Goal: Task Accomplishment & Management: Manage account settings

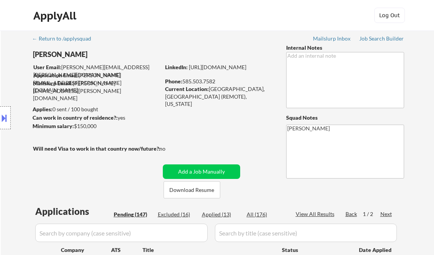
select select ""pending""
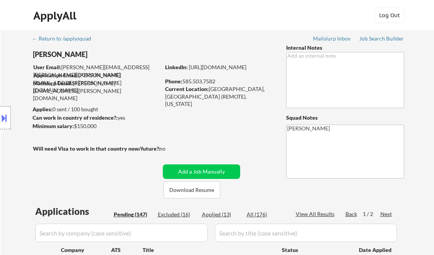
select select ""pending""
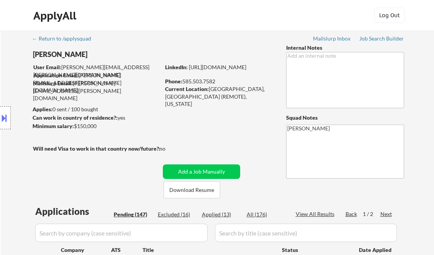
select select ""pending""
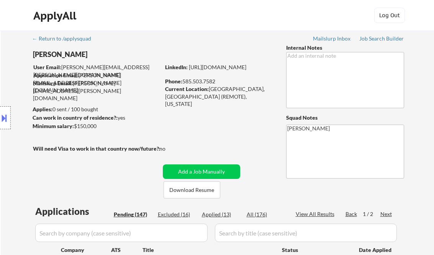
select select ""pending""
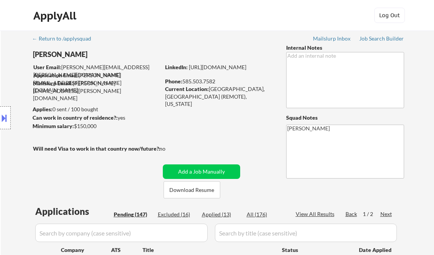
select select ""pending""
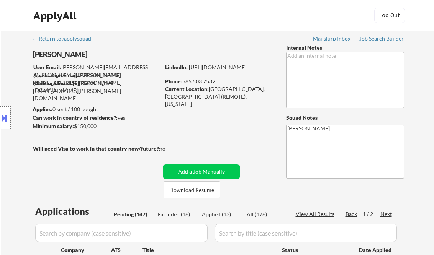
select select ""pending""
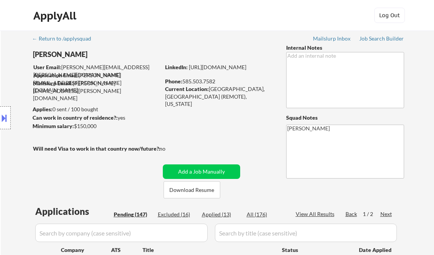
select select ""pending""
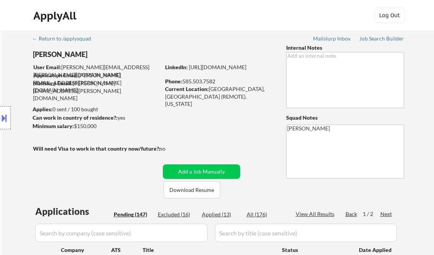
select select ""pending""
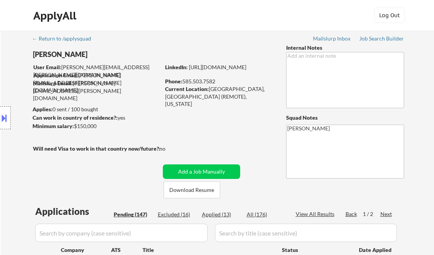
select select ""pending""
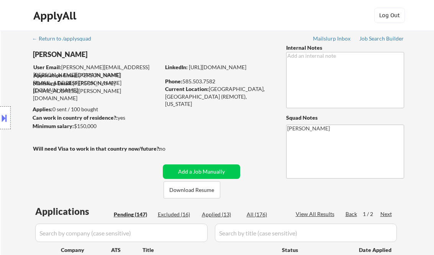
select select ""pending""
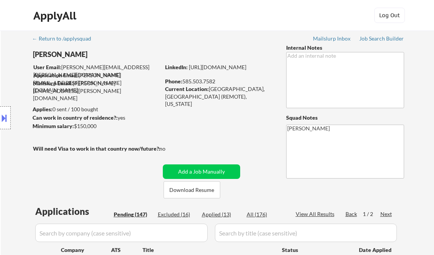
select select ""pending""
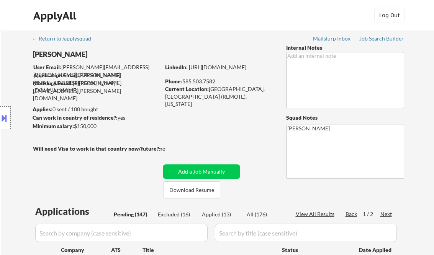
select select ""pending""
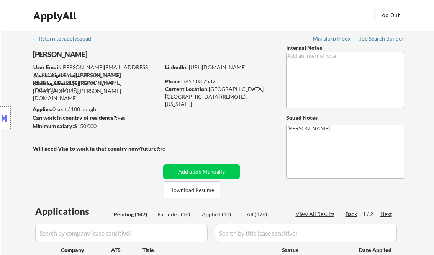
select select ""pending""
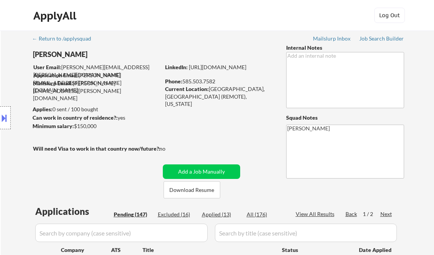
select select ""pending""
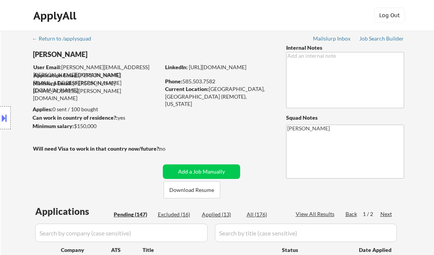
select select ""pending""
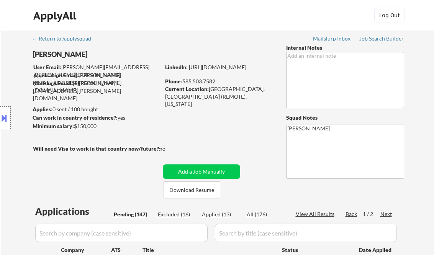
select select ""pending""
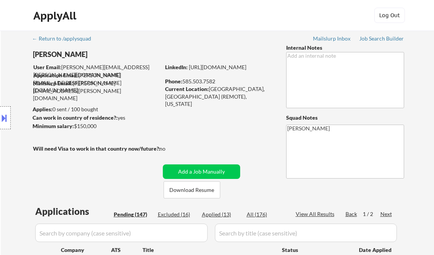
select select ""pending""
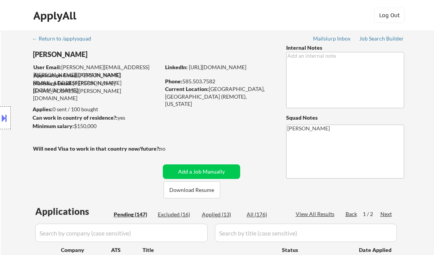
select select ""pending""
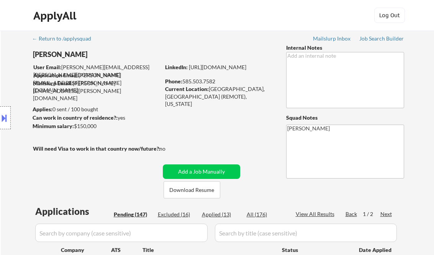
select select ""pending""
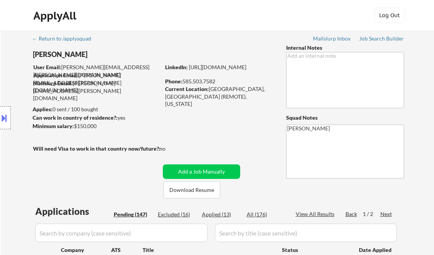
select select ""pending""
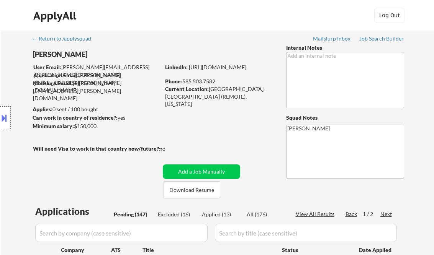
scroll to position [597, 0]
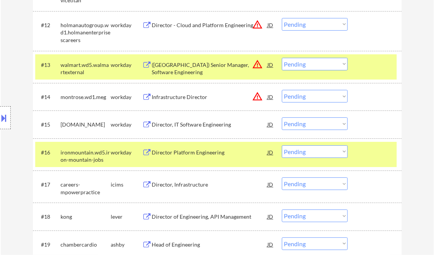
click at [3, 58] on div "Location Inclusions: Rochester, NY Brighton, NY Irondequoit, NY Greece, NY Henr…" at bounding box center [68, 118] width 137 height 142
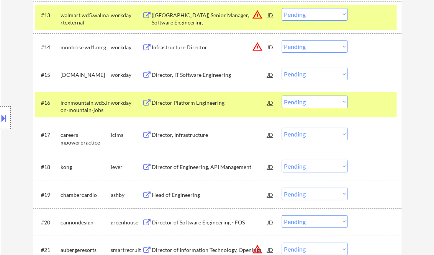
scroll to position [658, 0]
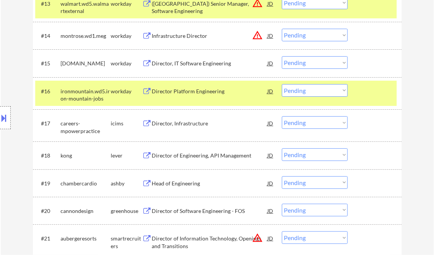
click at [176, 153] on div "Director of Engineering, API Management" at bounding box center [210, 156] width 116 height 8
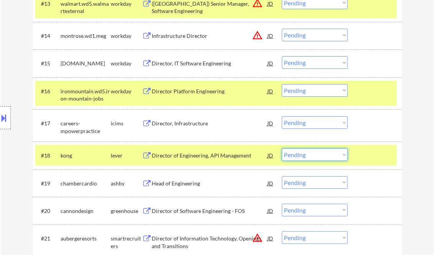
click at [310, 153] on select "Choose an option... Pending Applied Excluded (Questions) Excluded (Expired) Exc…" at bounding box center [315, 155] width 66 height 13
click at [282, 149] on select "Choose an option... Pending Applied Excluded (Questions) Excluded (Expired) Exc…" at bounding box center [315, 155] width 66 height 13
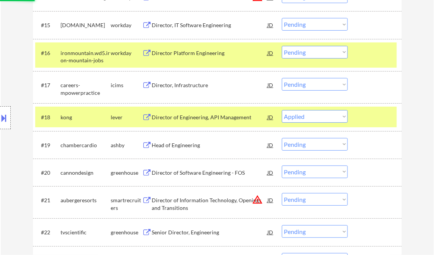
scroll to position [720, 0]
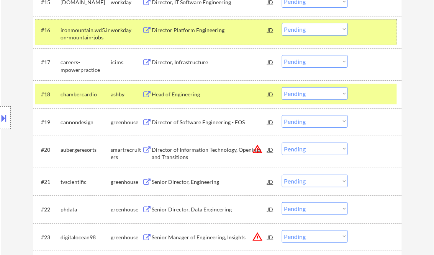
click at [372, 23] on div at bounding box center [376, 30] width 34 height 14
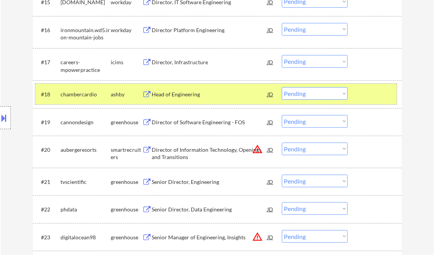
click at [366, 94] on div at bounding box center [376, 94] width 34 height 14
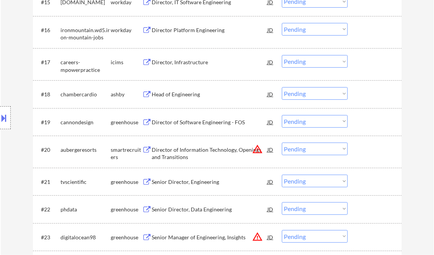
click at [186, 95] on div "Head of Engineering" at bounding box center [210, 95] width 116 height 8
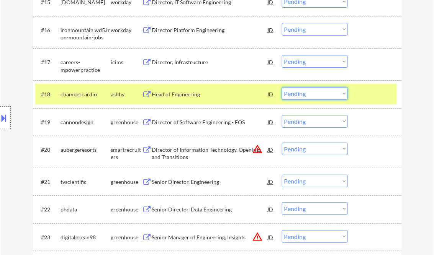
drag, startPoint x: 291, startPoint y: 93, endPoint x: 297, endPoint y: 96, distance: 5.8
click at [292, 93] on select "Choose an option... Pending Applied Excluded (Questions) Excluded (Expired) Exc…" at bounding box center [315, 93] width 66 height 13
click at [282, 87] on select "Choose an option... Pending Applied Excluded (Questions) Excluded (Expired) Exc…" at bounding box center [315, 93] width 66 height 13
click at [198, 123] on div "Director of Software Engineering - FOS" at bounding box center [210, 123] width 116 height 8
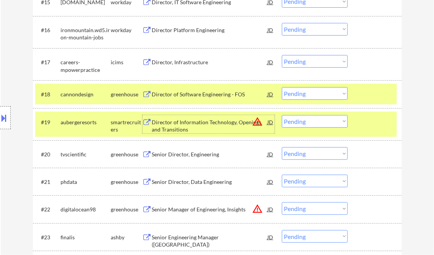
drag, startPoint x: 316, startPoint y: 96, endPoint x: 323, endPoint y: 101, distance: 8.1
click at [316, 96] on select "Choose an option... Pending Applied Excluded (Questions) Excluded (Expired) Exc…" at bounding box center [315, 93] width 66 height 13
click at [282, 87] on select "Choose an option... Pending Applied Excluded (Questions) Excluded (Expired) Exc…" at bounding box center [315, 93] width 66 height 13
select select ""pending""
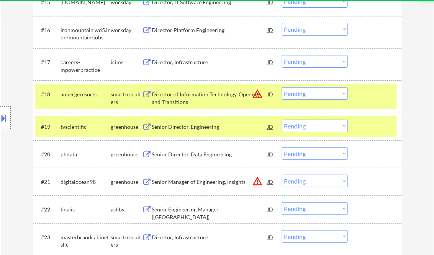
click at [379, 93] on div at bounding box center [376, 94] width 34 height 14
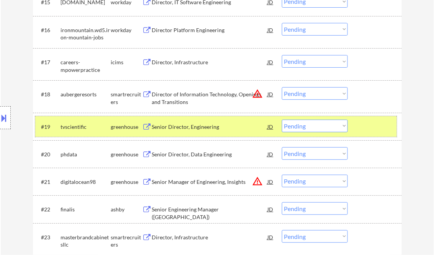
click at [377, 123] on div at bounding box center [376, 127] width 34 height 14
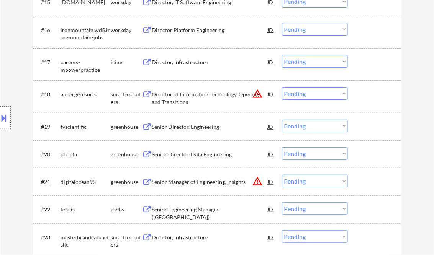
click at [194, 127] on div "Senior Director, Engineering" at bounding box center [210, 127] width 116 height 8
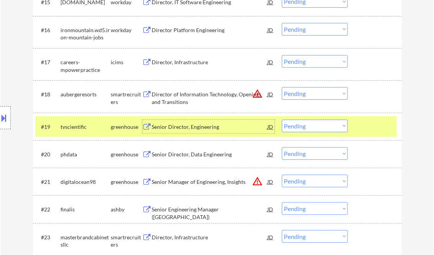
click at [304, 124] on select "Choose an option... Pending Applied Excluded (Questions) Excluded (Expired) Exc…" at bounding box center [315, 126] width 66 height 13
click at [282, 120] on select "Choose an option... Pending Applied Excluded (Questions) Excluded (Expired) Exc…" at bounding box center [315, 126] width 66 height 13
click at [182, 158] on div "Senior Director, Data Engineering" at bounding box center [210, 155] width 116 height 8
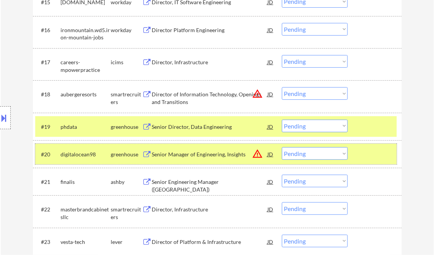
click at [374, 150] on div at bounding box center [376, 154] width 34 height 14
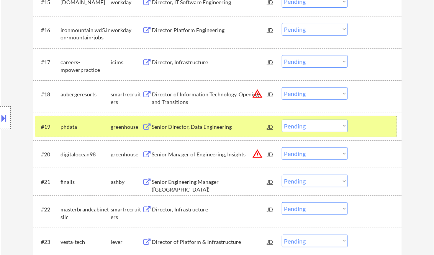
click at [193, 136] on div "#19 phdata greenhouse Senior Director, Data Engineering JD warning_amber Choose…" at bounding box center [215, 126] width 361 height 21
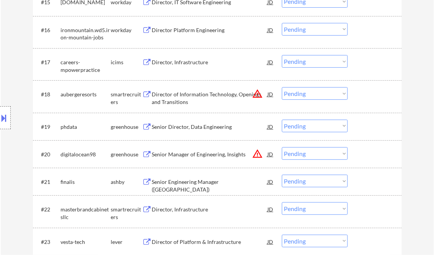
click at [193, 131] on div "Senior Director, Data Engineering" at bounding box center [210, 127] width 116 height 14
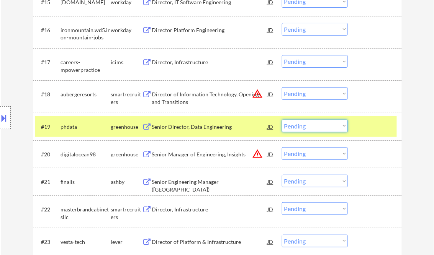
click at [312, 124] on select "Choose an option... Pending Applied Excluded (Questions) Excluded (Expired) Exc…" at bounding box center [315, 126] width 66 height 13
click at [282, 120] on select "Choose an option... Pending Applied Excluded (Questions) Excluded (Expired) Exc…" at bounding box center [315, 126] width 66 height 13
select select ""pending""
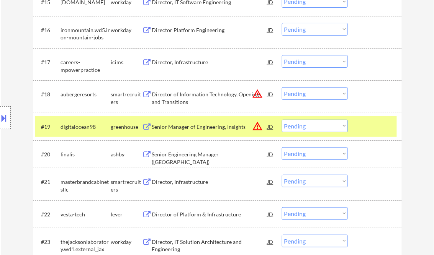
click at [203, 130] on div "Senior Manager of Engineering, Insights" at bounding box center [210, 127] width 116 height 8
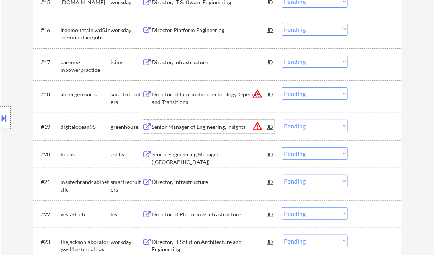
click at [196, 154] on div "Senior Engineering Manager ([GEOGRAPHIC_DATA])" at bounding box center [210, 158] width 116 height 15
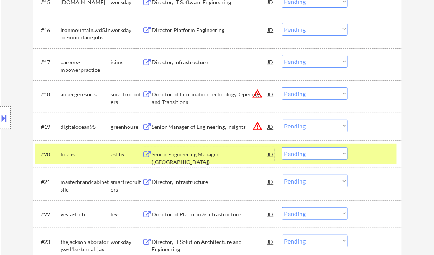
click at [300, 155] on select "Choose an option... Pending Applied Excluded (Questions) Excluded (Expired) Exc…" at bounding box center [315, 153] width 66 height 13
click at [282, 147] on select "Choose an option... Pending Applied Excluded (Questions) Excluded (Expired) Exc…" at bounding box center [315, 153] width 66 height 13
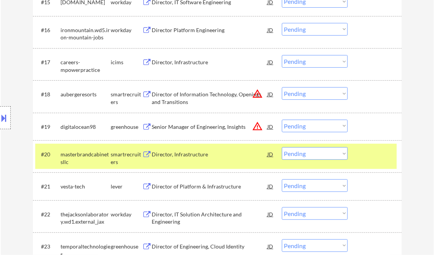
click at [185, 157] on div "Director, Infrastructure" at bounding box center [210, 155] width 116 height 8
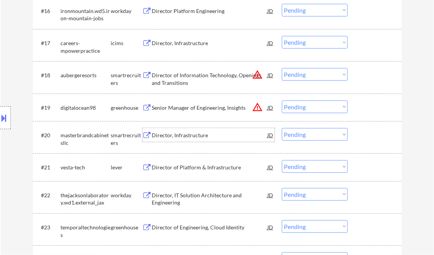
scroll to position [750, 0]
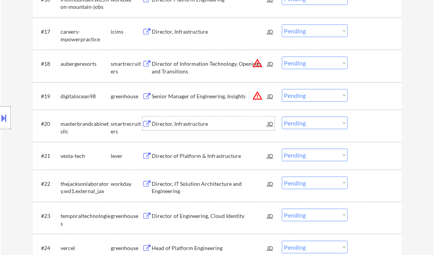
click at [297, 123] on select "Choose an option... Pending Applied Excluded (Questions) Excluded (Expired) Exc…" at bounding box center [315, 123] width 66 height 13
click at [282, 117] on select "Choose an option... Pending Applied Excluded (Questions) Excluded (Expired) Exc…" at bounding box center [315, 123] width 66 height 13
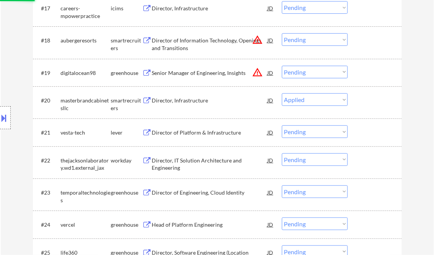
scroll to position [781, 0]
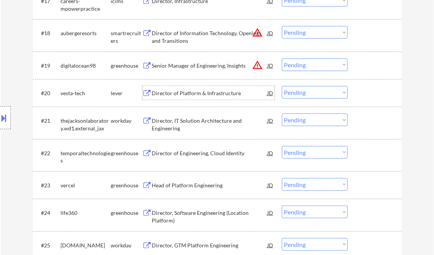
drag, startPoint x: 190, startPoint y: 100, endPoint x: 189, endPoint y: 93, distance: 6.9
click at [189, 99] on div "Director of Platform & Infrastructure" at bounding box center [210, 93] width 116 height 14
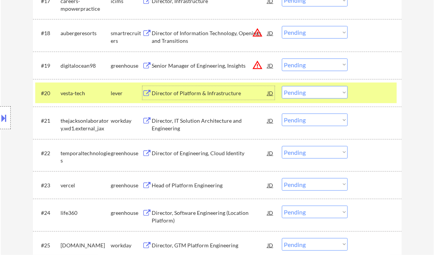
click at [310, 95] on select "Choose an option... Pending Applied Excluded (Questions) Excluded (Expired) Exc…" at bounding box center [315, 92] width 66 height 13
click at [282, 86] on select "Choose an option... Pending Applied Excluded (Questions) Excluded (Expired) Exc…" at bounding box center [315, 92] width 66 height 13
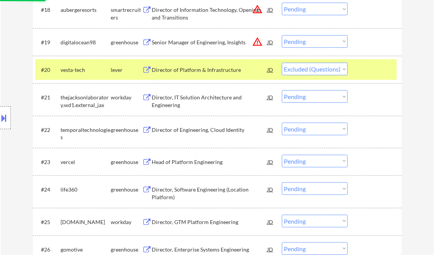
scroll to position [812, 0]
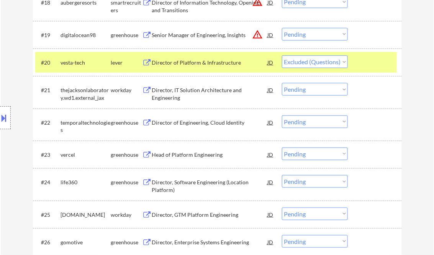
select select ""pending""
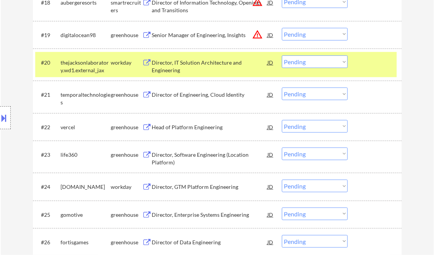
click at [202, 96] on div "Director of Engineering, Cloud Identity" at bounding box center [210, 95] width 116 height 8
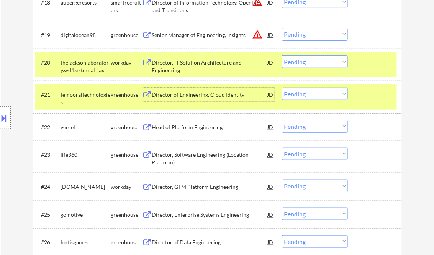
click at [305, 96] on select "Choose an option... Pending Applied Excluded (Questions) Excluded (Expired) Exc…" at bounding box center [315, 94] width 66 height 13
click at [282, 88] on select "Choose an option... Pending Applied Excluded (Questions) Excluded (Expired) Exc…" at bounding box center [315, 94] width 66 height 13
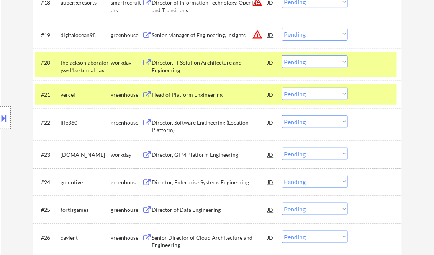
click at [199, 95] on div "Head of Platform Engineering" at bounding box center [210, 95] width 116 height 8
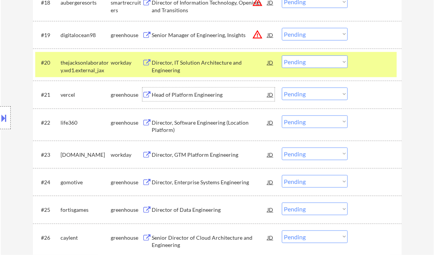
click at [203, 98] on div "Head of Platform Engineering" at bounding box center [210, 95] width 116 height 8
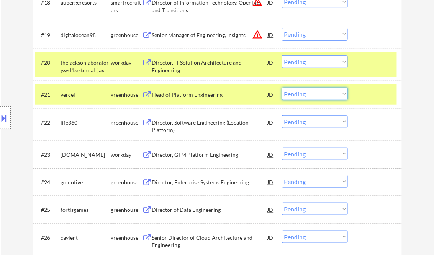
drag, startPoint x: 316, startPoint y: 93, endPoint x: 323, endPoint y: 96, distance: 7.3
click at [317, 93] on select "Choose an option... Pending Applied Excluded (Questions) Excluded (Expired) Exc…" at bounding box center [315, 94] width 66 height 13
click at [282, 88] on select "Choose an option... Pending Applied Excluded (Questions) Excluded (Expired) Exc…" at bounding box center [315, 94] width 66 height 13
click at [180, 129] on div "Director, Software Engineering (Location Platform)" at bounding box center [210, 126] width 116 height 15
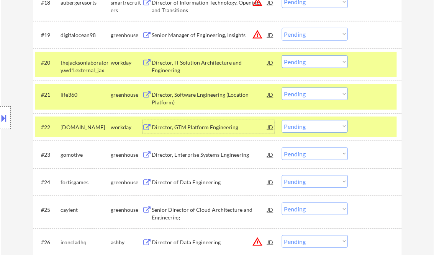
click at [322, 96] on select "Choose an option... Pending Applied Excluded (Questions) Excluded (Expired) Exc…" at bounding box center [315, 94] width 66 height 13
click at [282, 88] on select "Choose an option... Pending Applied Excluded (Questions) Excluded (Expired) Exc…" at bounding box center [315, 94] width 66 height 13
click at [375, 65] on div at bounding box center [376, 63] width 34 height 14
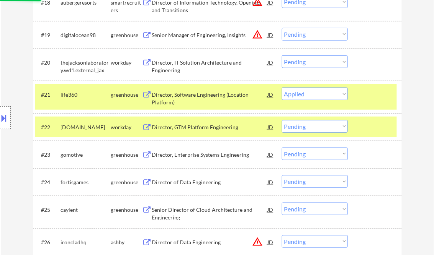
click at [374, 93] on div at bounding box center [376, 95] width 34 height 14
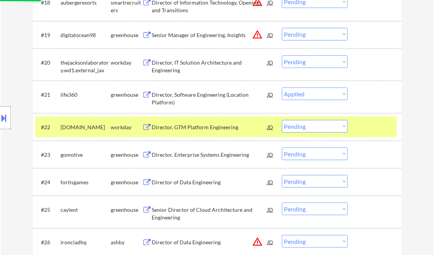
click at [380, 130] on div at bounding box center [376, 127] width 34 height 14
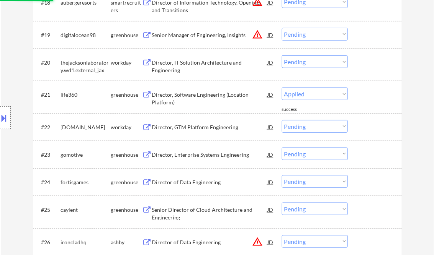
select select ""pending""
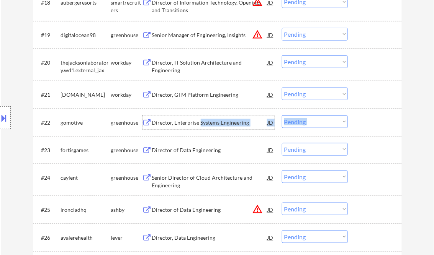
drag, startPoint x: 199, startPoint y: 122, endPoint x: 211, endPoint y: 109, distance: 17.6
click at [211, 109] on div "#22 gomotive greenhouse Director, Enterprise Systems Engineering JD warning_amb…" at bounding box center [217, 123] width 369 height 28
click at [390, 100] on div at bounding box center [376, 95] width 34 height 14
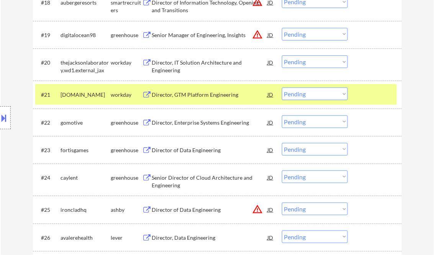
click at [390, 97] on div at bounding box center [376, 95] width 34 height 14
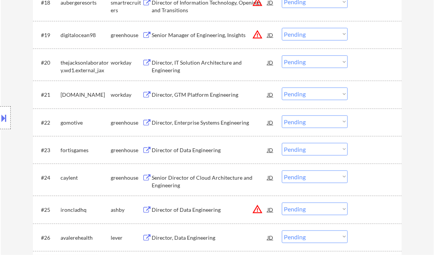
click at [201, 149] on div "Director of Data Engineering" at bounding box center [210, 151] width 116 height 8
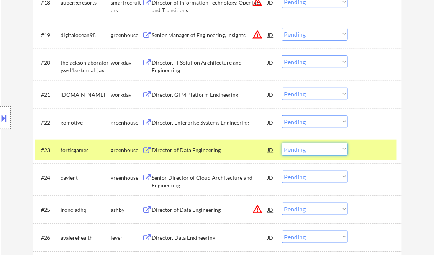
drag, startPoint x: 299, startPoint y: 150, endPoint x: 305, endPoint y: 152, distance: 6.9
click at [299, 150] on select "Choose an option... Pending Applied Excluded (Questions) Excluded (Expired) Exc…" at bounding box center [315, 149] width 66 height 13
click at [282, 143] on select "Choose an option... Pending Applied Excluded (Questions) Excluded (Expired) Exc…" at bounding box center [315, 149] width 66 height 13
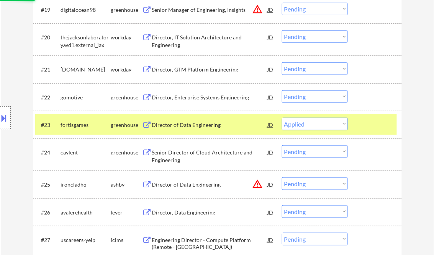
scroll to position [842, 0]
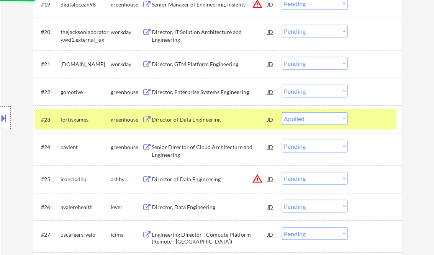
click at [194, 149] on div "Senior Director of Cloud Architecture and Engineering" at bounding box center [210, 151] width 116 height 15
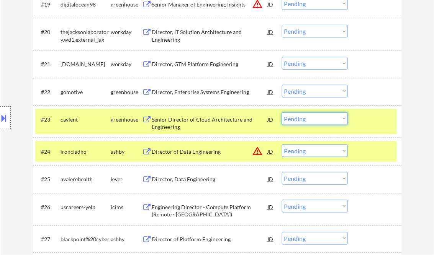
drag, startPoint x: 298, startPoint y: 122, endPoint x: 310, endPoint y: 126, distance: 12.5
click at [298, 122] on select "Choose an option... Pending Applied Excluded (Questions) Excluded (Expired) Exc…" at bounding box center [315, 119] width 66 height 13
click at [282, 113] on select "Choose an option... Pending Applied Excluded (Questions) Excluded (Expired) Exc…" at bounding box center [315, 119] width 66 height 13
select select ""pending""
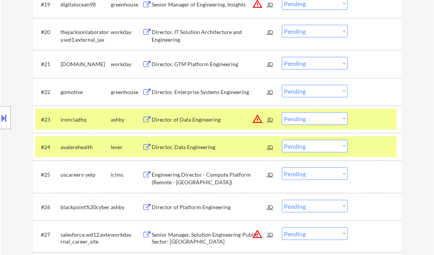
click at [198, 149] on div "Director, Data Engineering" at bounding box center [210, 148] width 116 height 8
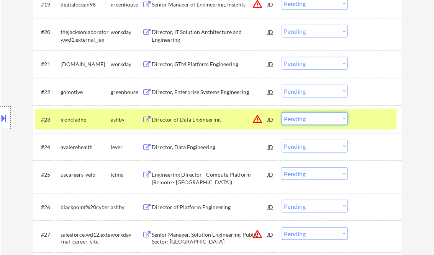
click at [302, 119] on select "Choose an option... Pending Applied Excluded (Questions) Excluded (Expired) Exc…" at bounding box center [315, 119] width 66 height 13
click at [376, 151] on div at bounding box center [376, 147] width 34 height 14
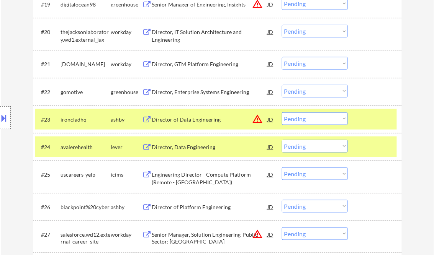
drag, startPoint x: 332, startPoint y: 146, endPoint x: 339, endPoint y: 147, distance: 6.9
click at [332, 146] on select "Choose an option... Pending Applied Excluded (Questions) Excluded (Expired) Exc…" at bounding box center [315, 146] width 66 height 13
click at [368, 120] on div at bounding box center [376, 120] width 34 height 14
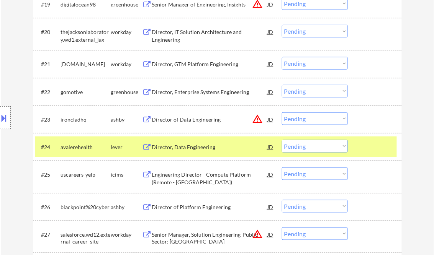
click at [371, 145] on div at bounding box center [376, 147] width 34 height 14
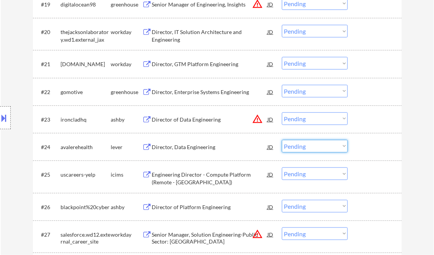
drag, startPoint x: 344, startPoint y: 146, endPoint x: 356, endPoint y: 159, distance: 17.9
click at [344, 146] on select "Choose an option... Pending Applied Excluded (Questions) Excluded (Expired) Exc…" at bounding box center [315, 146] width 66 height 13
click at [282, 140] on select "Choose an option... Pending Applied Excluded (Questions) Excluded (Expired) Exc…" at bounding box center [315, 146] width 66 height 13
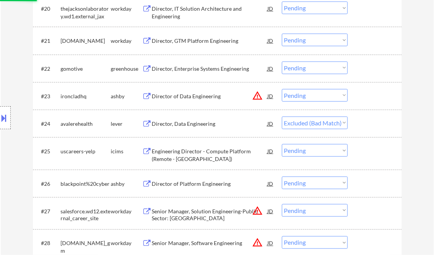
scroll to position [873, 0]
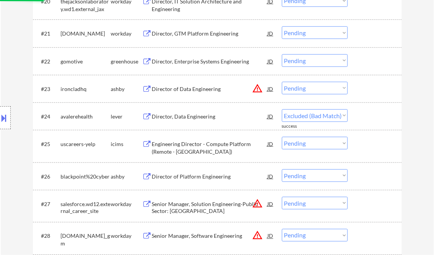
select select ""pending""
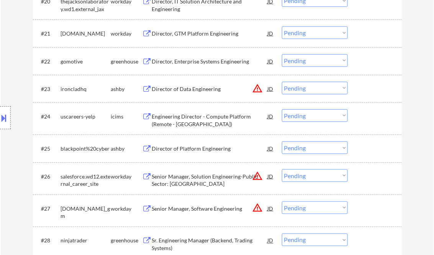
click at [196, 151] on div "Director of Platform Engineering" at bounding box center [210, 149] width 116 height 8
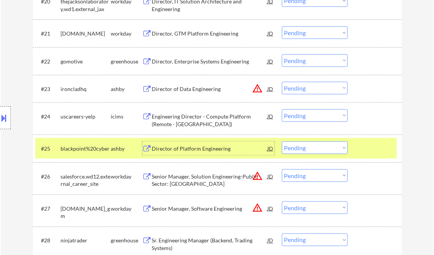
click at [314, 145] on select "Choose an option... Pending Applied Excluded (Questions) Excluded (Expired) Exc…" at bounding box center [315, 148] width 66 height 13
click at [282, 142] on select "Choose an option... Pending Applied Excluded (Questions) Excluded (Expired) Exc…" at bounding box center [315, 148] width 66 height 13
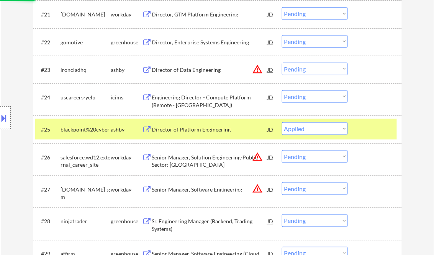
scroll to position [903, 0]
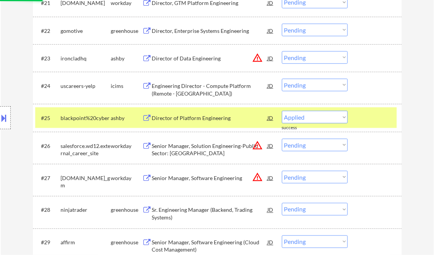
select select ""pending""
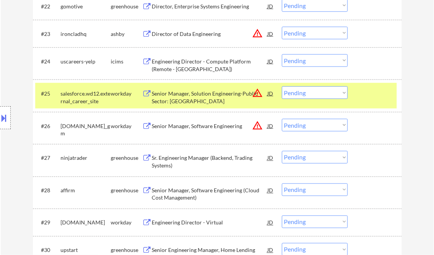
scroll to position [934, 0]
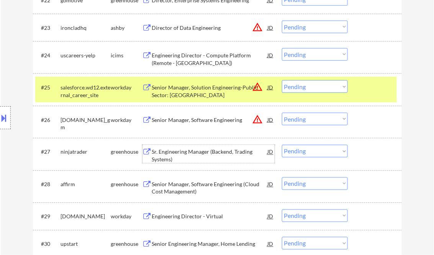
click at [203, 152] on div "Sr. Engineering Manager (Backend, Trading Systems)" at bounding box center [210, 156] width 116 height 15
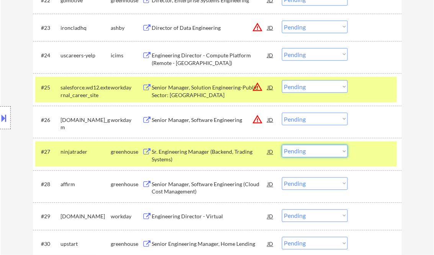
click at [302, 156] on select "Choose an option... Pending Applied Excluded (Questions) Excluded (Expired) Exc…" at bounding box center [315, 151] width 66 height 13
select select ""applied""
click at [282, 145] on select "Choose an option... Pending Applied Excluded (Questions) Excluded (Expired) Exc…" at bounding box center [315, 151] width 66 height 13
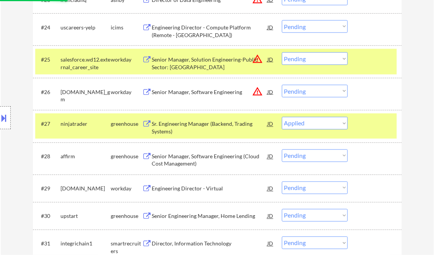
scroll to position [995, 0]
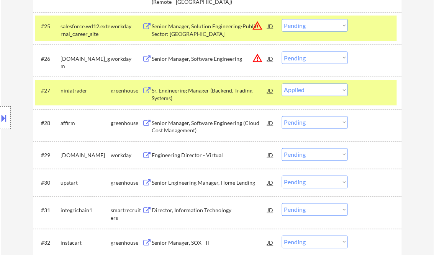
select select ""pending""
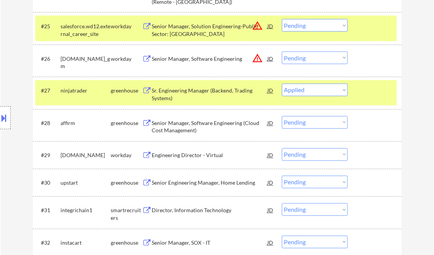
select select ""pending""
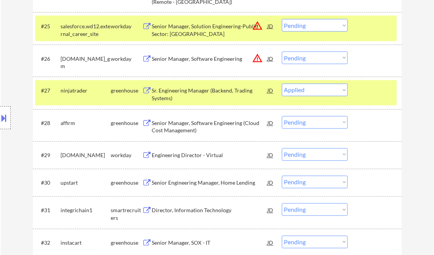
select select ""pending""
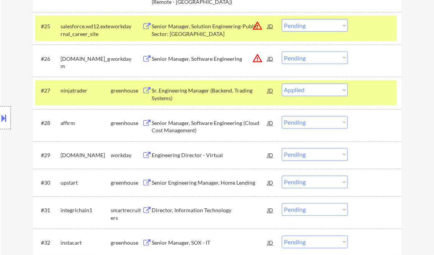
select select ""pending""
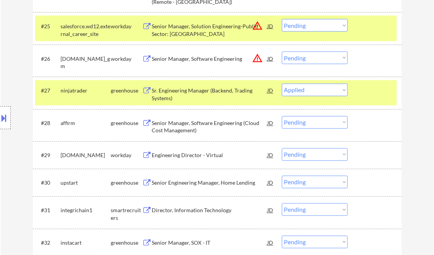
select select ""pending""
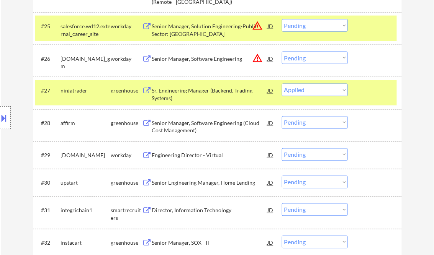
select select ""pending""
select select ""applied""
select select ""pending""
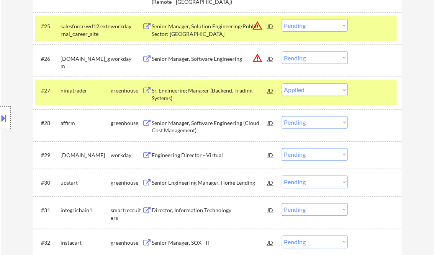
select select ""pending""
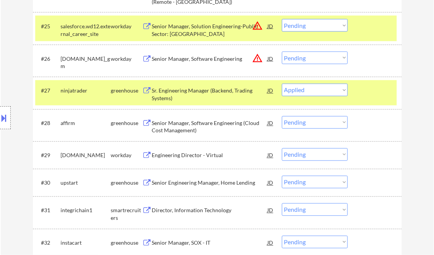
select select ""pending""
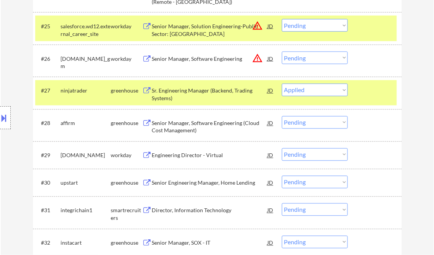
select select ""pending""
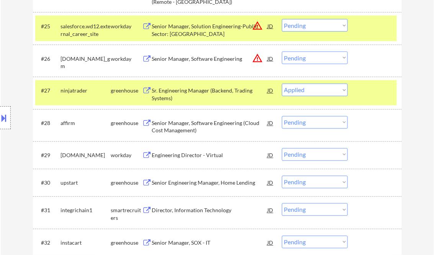
select select ""pending""
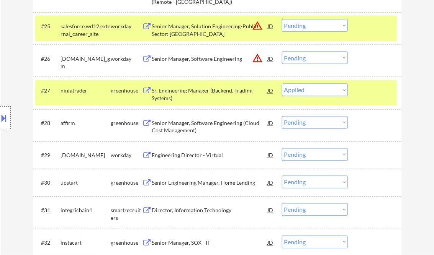
select select ""pending""
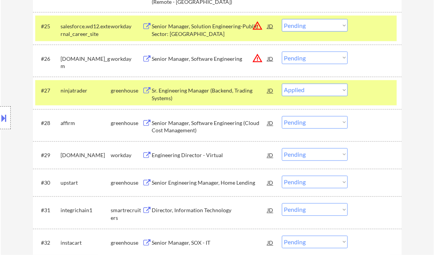
select select ""pending""
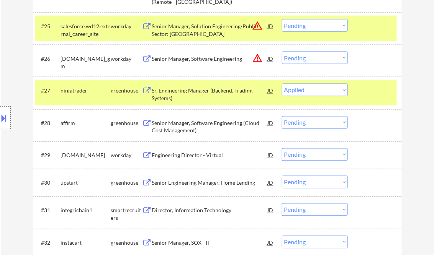
select select ""pending""
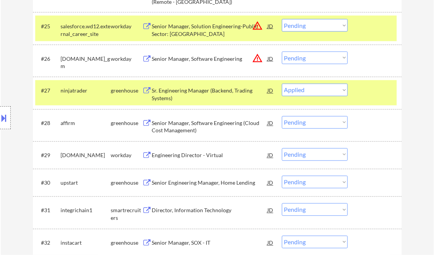
select select ""pending""
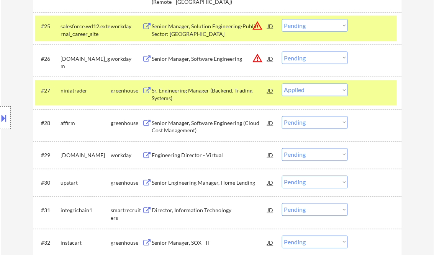
select select ""pending""
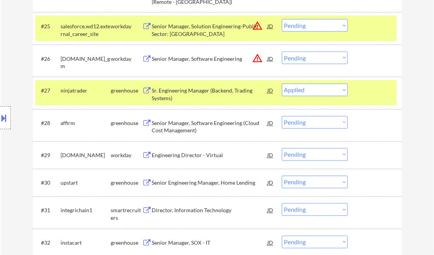
select select ""pending""
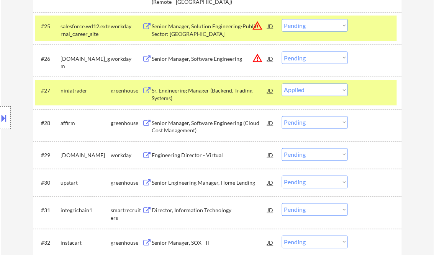
select select ""pending""
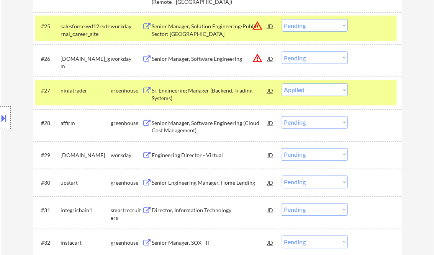
select select ""pending""
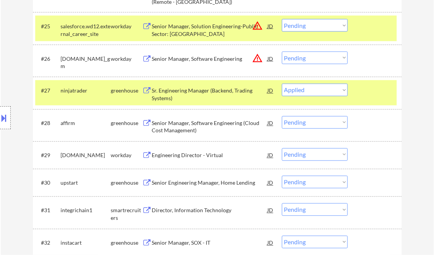
select select ""pending""
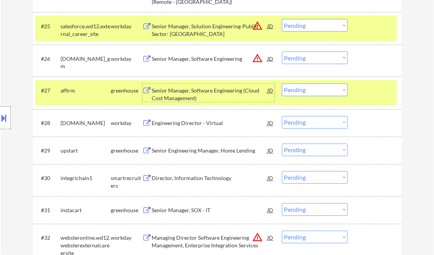
click at [196, 96] on div "Senior Manager, Software Engineering (Cloud Cost Management)" at bounding box center [210, 94] width 116 height 15
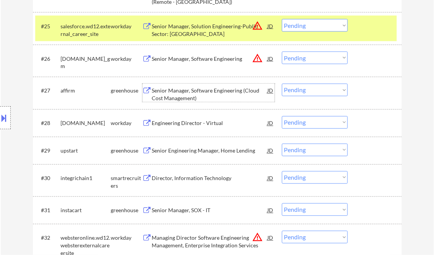
click at [310, 92] on select "Choose an option... Pending Applied Excluded (Questions) Excluded (Expired) Exc…" at bounding box center [315, 90] width 66 height 13
click at [282, 84] on select "Choose an option... Pending Applied Excluded (Questions) Excluded (Expired) Exc…" at bounding box center [315, 90] width 66 height 13
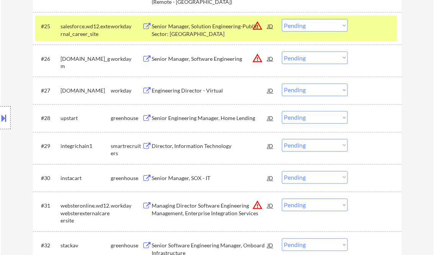
click at [183, 123] on div "Senior Engineering Manager, Home Lending" at bounding box center [210, 118] width 116 height 14
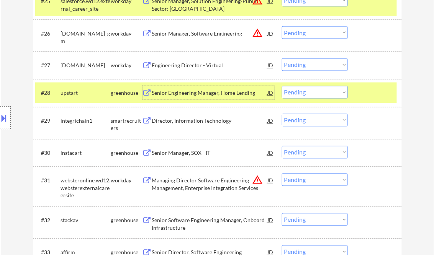
scroll to position [1026, 0]
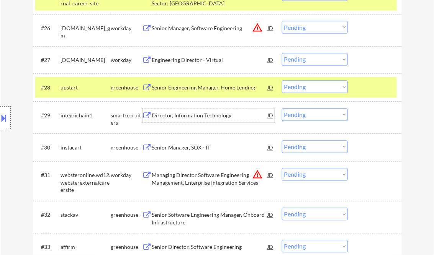
click at [199, 119] on div "Director, Information Technology" at bounding box center [210, 116] width 116 height 8
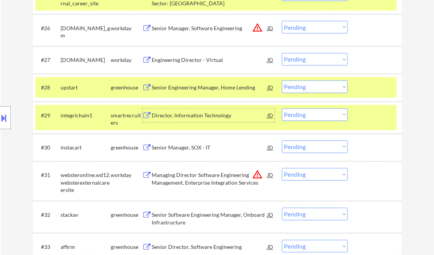
click at [300, 113] on select "Choose an option... Pending Applied Excluded (Questions) Excluded (Expired) Exc…" at bounding box center [315, 115] width 66 height 13
click at [282, 109] on select "Choose an option... Pending Applied Excluded (Questions) Excluded (Expired) Exc…" at bounding box center [315, 115] width 66 height 13
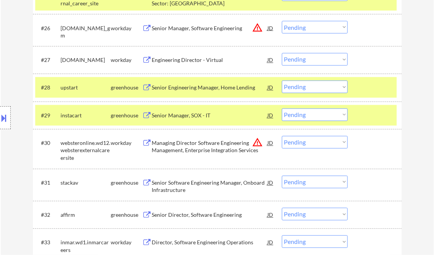
click at [173, 118] on div "Senior Manager, SOX - IT" at bounding box center [210, 116] width 116 height 8
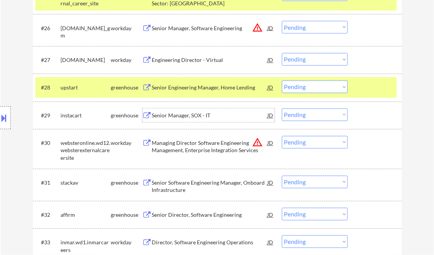
click at [293, 112] on select "Choose an option... Pending Applied Excluded (Questions) Excluded (Expired) Exc…" at bounding box center [315, 115] width 66 height 13
click at [282, 109] on select "Choose an option... Pending Applied Excluded (Questions) Excluded (Expired) Exc…" at bounding box center [315, 115] width 66 height 13
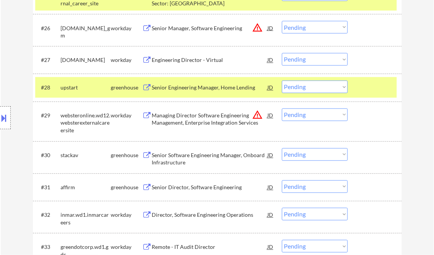
click at [201, 161] on div "Senior Software Engineering Manager, Onboard Infrastructure" at bounding box center [210, 159] width 116 height 15
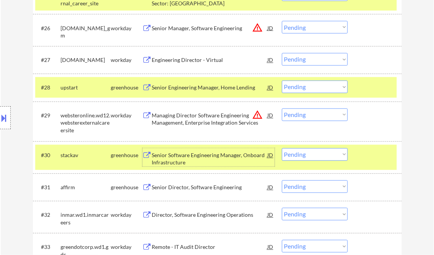
scroll to position [1087, 0]
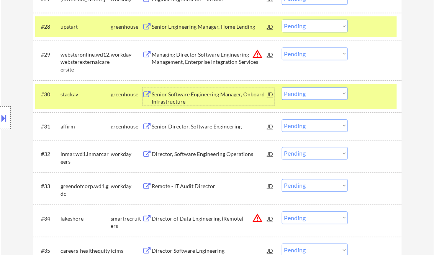
drag, startPoint x: 305, startPoint y: 91, endPoint x: 308, endPoint y: 100, distance: 9.1
click at [305, 91] on select "Choose an option... Pending Applied Excluded (Questions) Excluded (Expired) Exc…" at bounding box center [315, 93] width 66 height 13
click at [282, 87] on select "Choose an option... Pending Applied Excluded (Questions) Excluded (Expired) Exc…" at bounding box center [315, 93] width 66 height 13
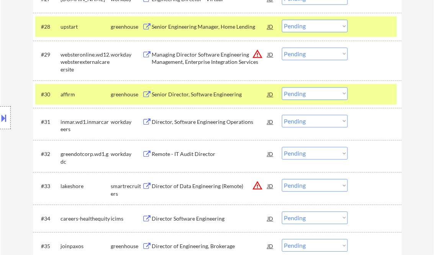
click at [185, 95] on div "Senior Director, Software Engineering" at bounding box center [210, 95] width 116 height 8
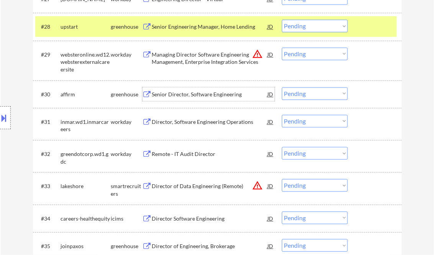
drag, startPoint x: 369, startPoint y: 23, endPoint x: 358, endPoint y: 60, distance: 38.0
click at [370, 23] on div at bounding box center [376, 27] width 34 height 14
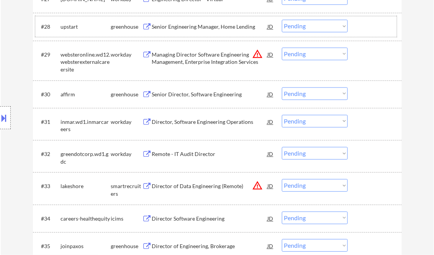
click at [305, 95] on select "Choose an option... Pending Applied Excluded (Questions) Excluded (Expired) Exc…" at bounding box center [315, 93] width 66 height 13
click at [282, 87] on select "Choose an option... Pending Applied Excluded (Questions) Excluded (Expired) Exc…" at bounding box center [315, 93] width 66 height 13
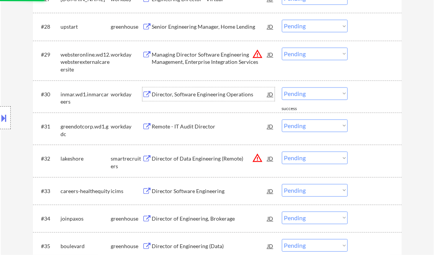
click at [181, 95] on div "Director, Software Engineering Operations" at bounding box center [210, 95] width 116 height 8
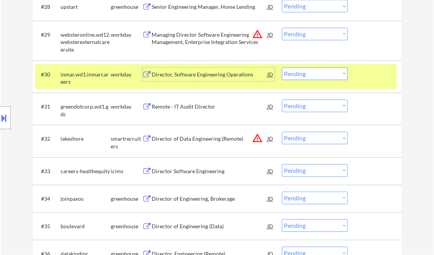
scroll to position [1118, 0]
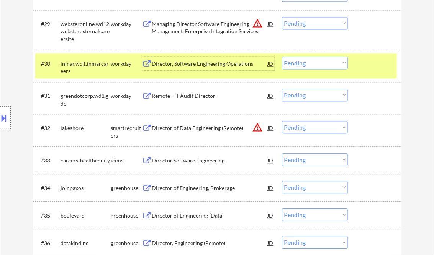
click at [197, 125] on div "Director of Data Engineering (Remote)" at bounding box center [210, 128] width 116 height 8
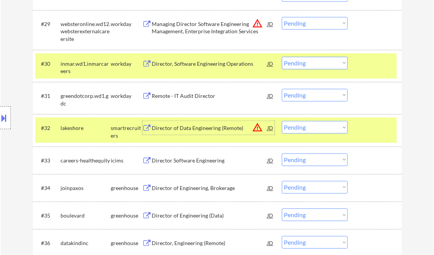
click at [186, 126] on div "Director of Data Engineering (Remote)" at bounding box center [210, 128] width 116 height 8
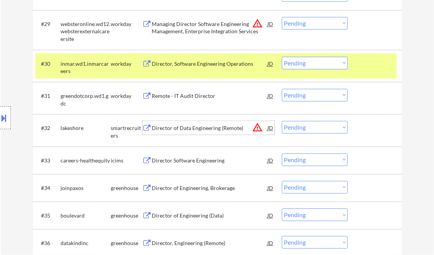
click at [315, 126] on select "Choose an option... Pending Applied Excluded (Questions) Excluded (Expired) Exc…" at bounding box center [315, 127] width 66 height 13
click at [282, 121] on select "Choose an option... Pending Applied Excluded (Questions) Excluded (Expired) Exc…" at bounding box center [315, 127] width 66 height 13
click at [203, 188] on div "Director of Engineering, Brokerage" at bounding box center [210, 189] width 116 height 8
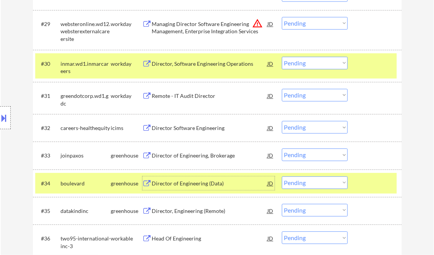
click at [272, 185] on div "JD" at bounding box center [271, 183] width 8 height 14
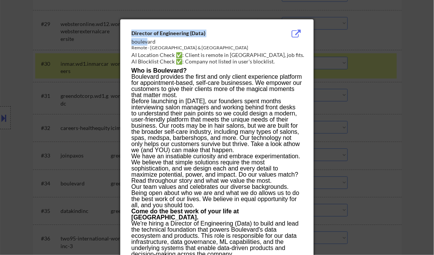
drag, startPoint x: 133, startPoint y: 32, endPoint x: 165, endPoint y: 44, distance: 34.4
click at [158, 42] on div "Director of Engineering (Data) boulevard Remote - USA & Canada AI Location Chec…" at bounding box center [218, 47] width 174 height 37
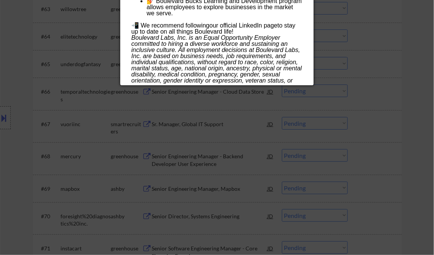
scroll to position [2098, 0]
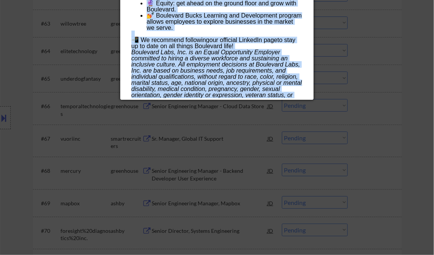
click at [295, 97] on p "Boulevard Labs, Inc. is an Equal Opportunity Employer committed to hiring a div…" at bounding box center [216, 76] width 171 height 55
copy div "Director of Engineering (Data) boulevard Remote - USA & Canada AI Location Chec…"
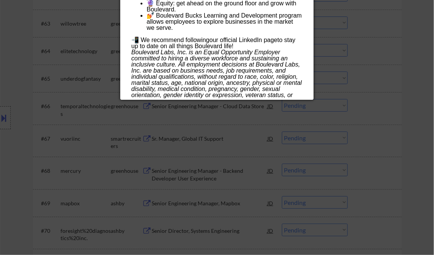
click at [412, 98] on div at bounding box center [217, 127] width 434 height 255
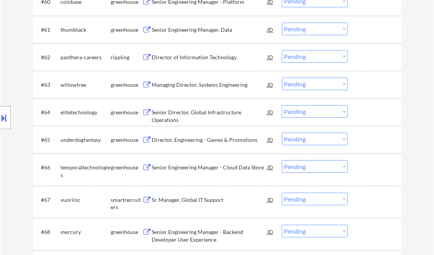
scroll to position [1174, 0]
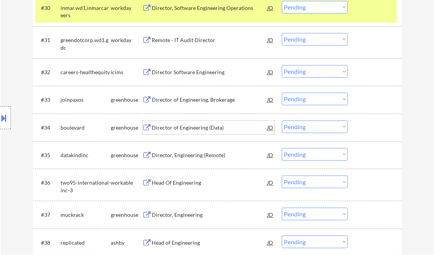
click at [185, 127] on div "Director of Engineering (Data)" at bounding box center [210, 128] width 116 height 8
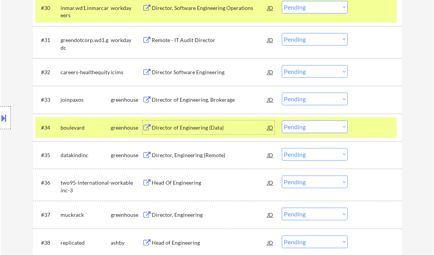
click at [307, 131] on select "Choose an option... Pending Applied Excluded (Questions) Excluded (Expired) Exc…" at bounding box center [315, 127] width 66 height 13
click at [282, 121] on select "Choose an option... Pending Applied Excluded (Questions) Excluded (Expired) Exc…" at bounding box center [315, 127] width 66 height 13
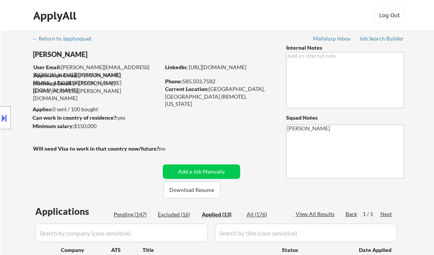
select select ""applied""
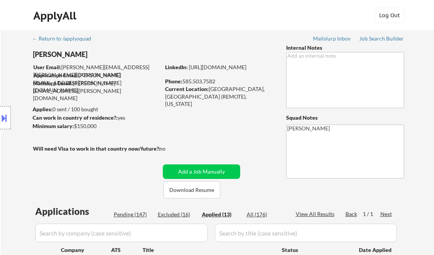
select select ""applied""
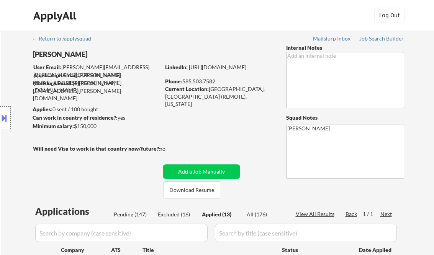
select select ""applied""
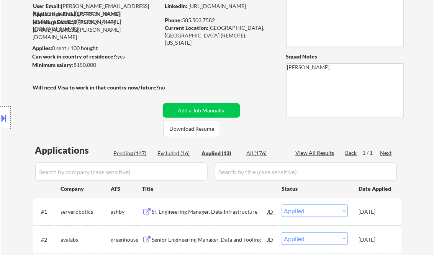
select select ""applied""
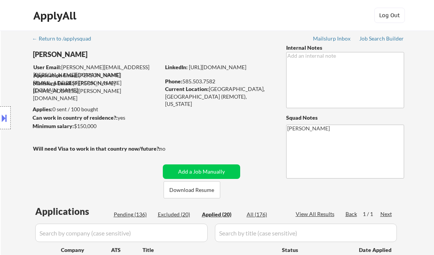
select select ""applied""
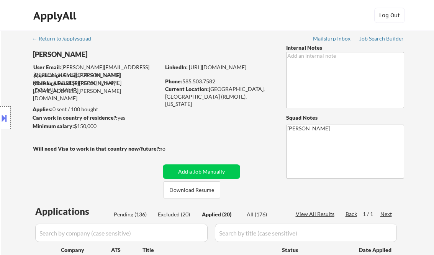
select select ""applied""
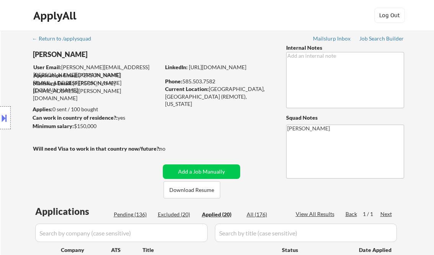
select select ""applied""
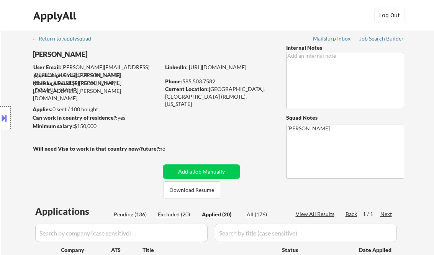
select select ""applied""
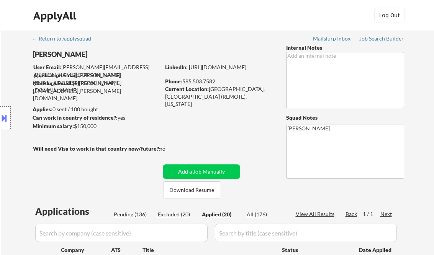
select select ""applied""
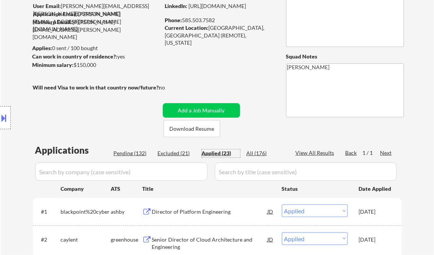
scroll to position [61, 0]
select select ""applied""
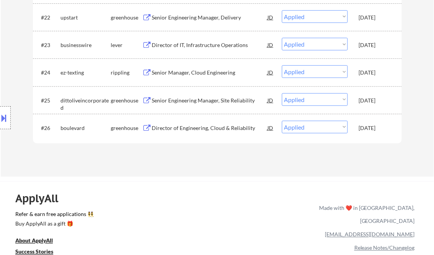
select select ""applied""
